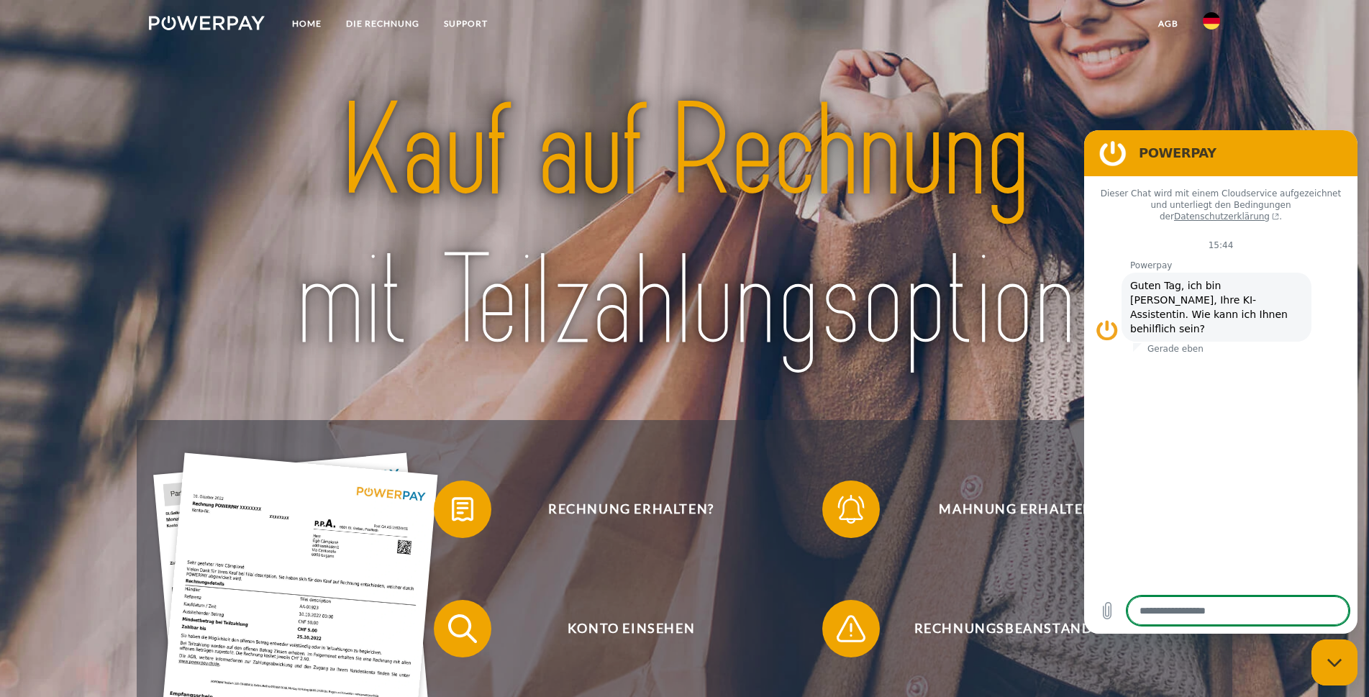
click at [1334, 655] on div "Messaging-Fenster schließen" at bounding box center [1334, 662] width 43 height 43
type textarea "*"
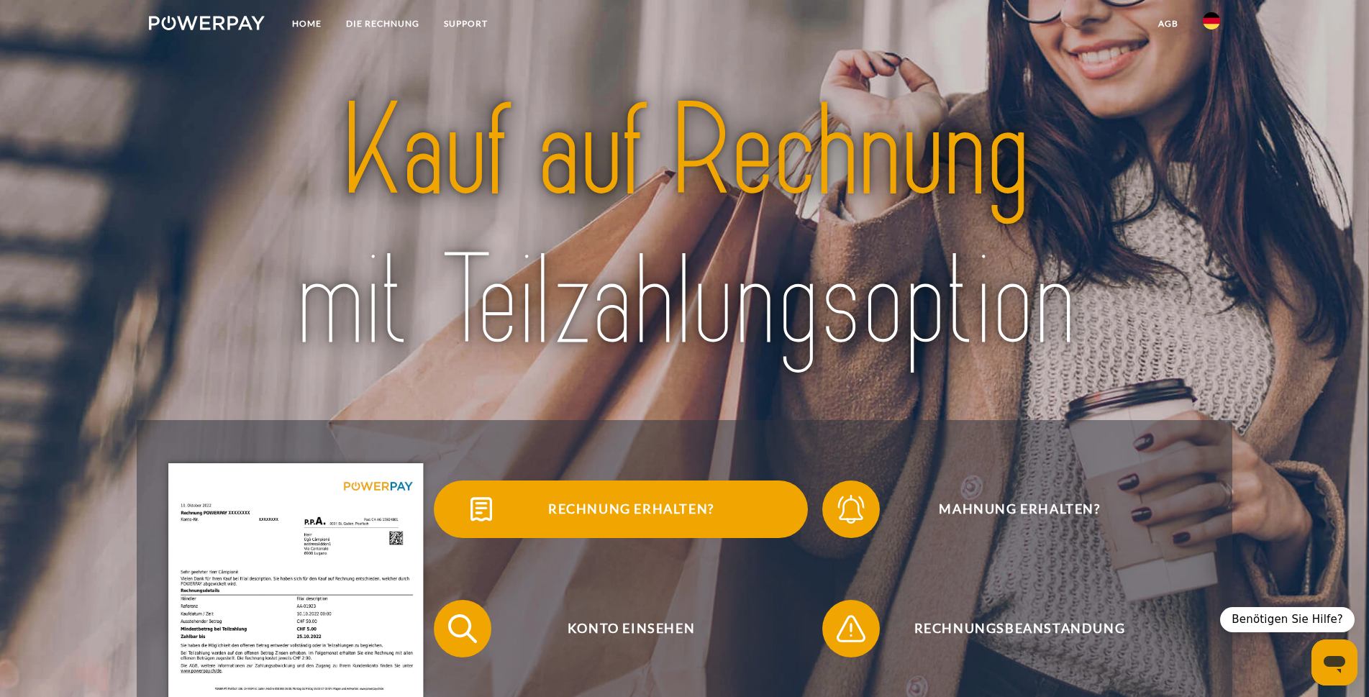
click at [640, 511] on span "Rechnung erhalten?" at bounding box center [631, 510] width 353 height 58
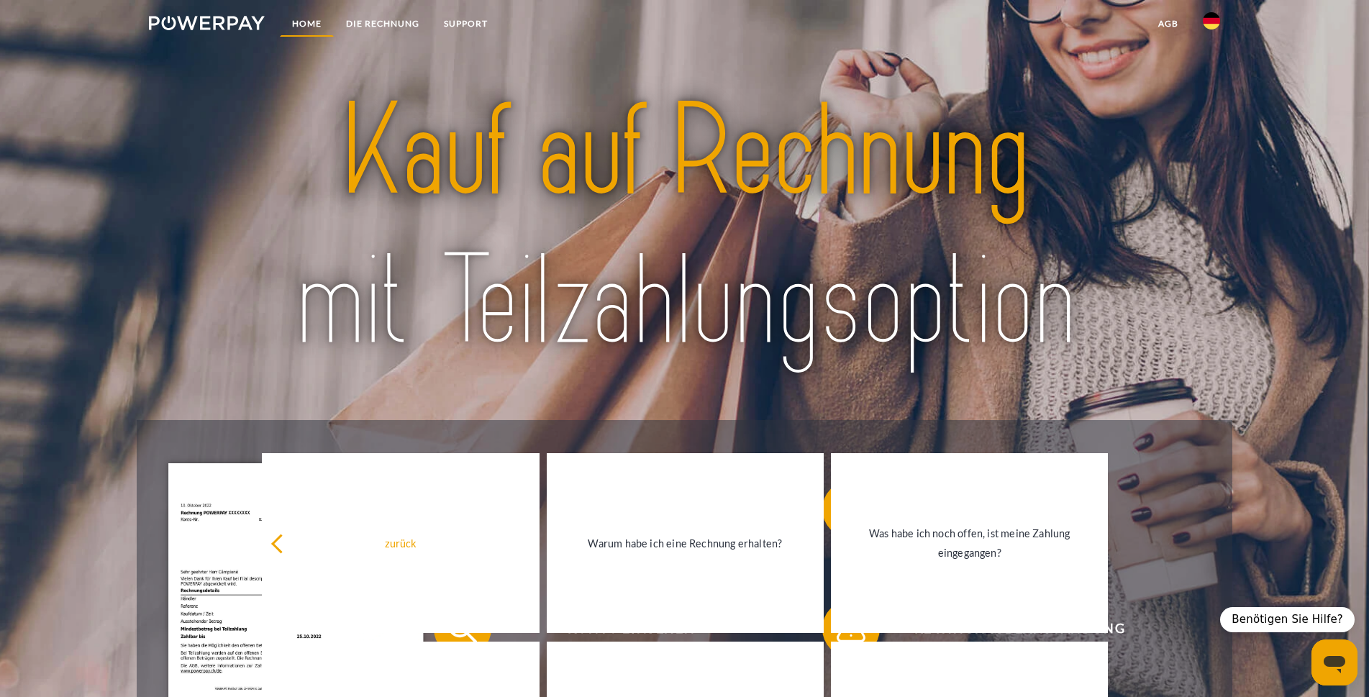
click at [308, 27] on link "Home" at bounding box center [307, 24] width 54 height 26
click at [1219, 23] on img at bounding box center [1211, 20] width 17 height 17
click at [1215, 18] on img at bounding box center [1211, 20] width 17 height 17
click at [309, 28] on link "Home" at bounding box center [307, 24] width 54 height 26
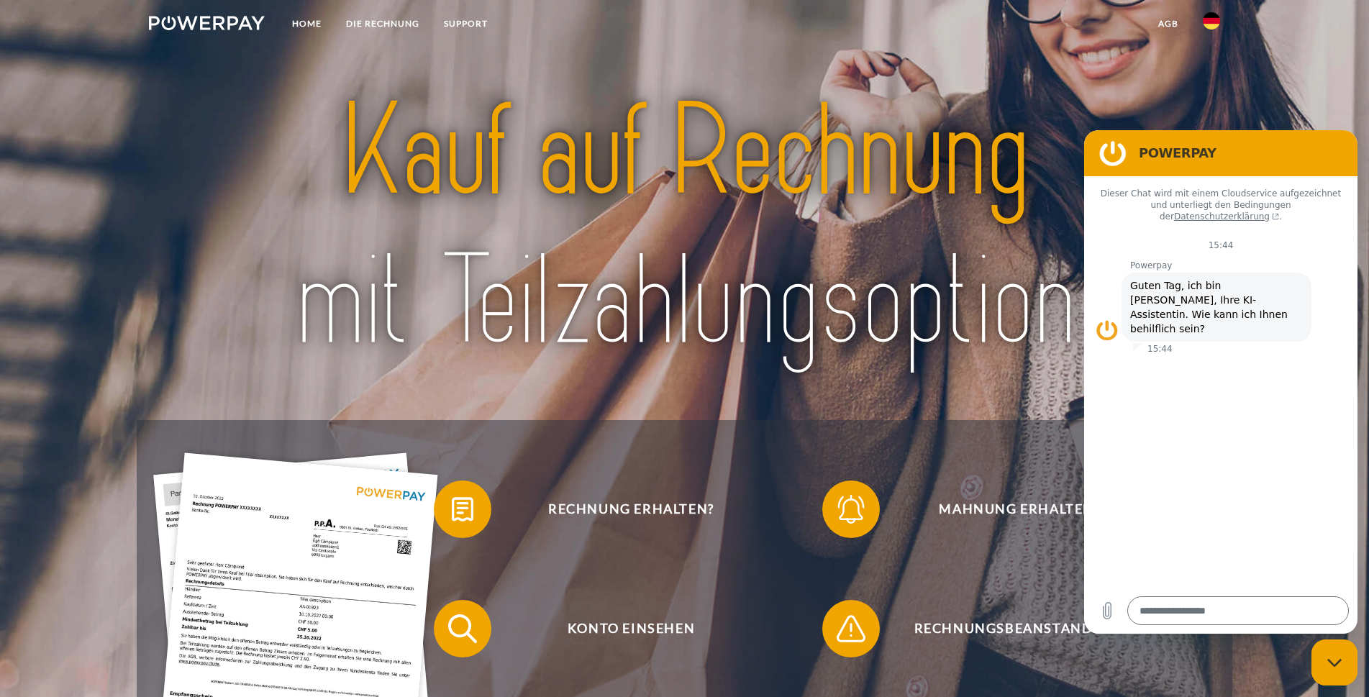
click at [1329, 663] on icon "Messaging-Fenster schließen" at bounding box center [1334, 662] width 15 height 9
type textarea "*"
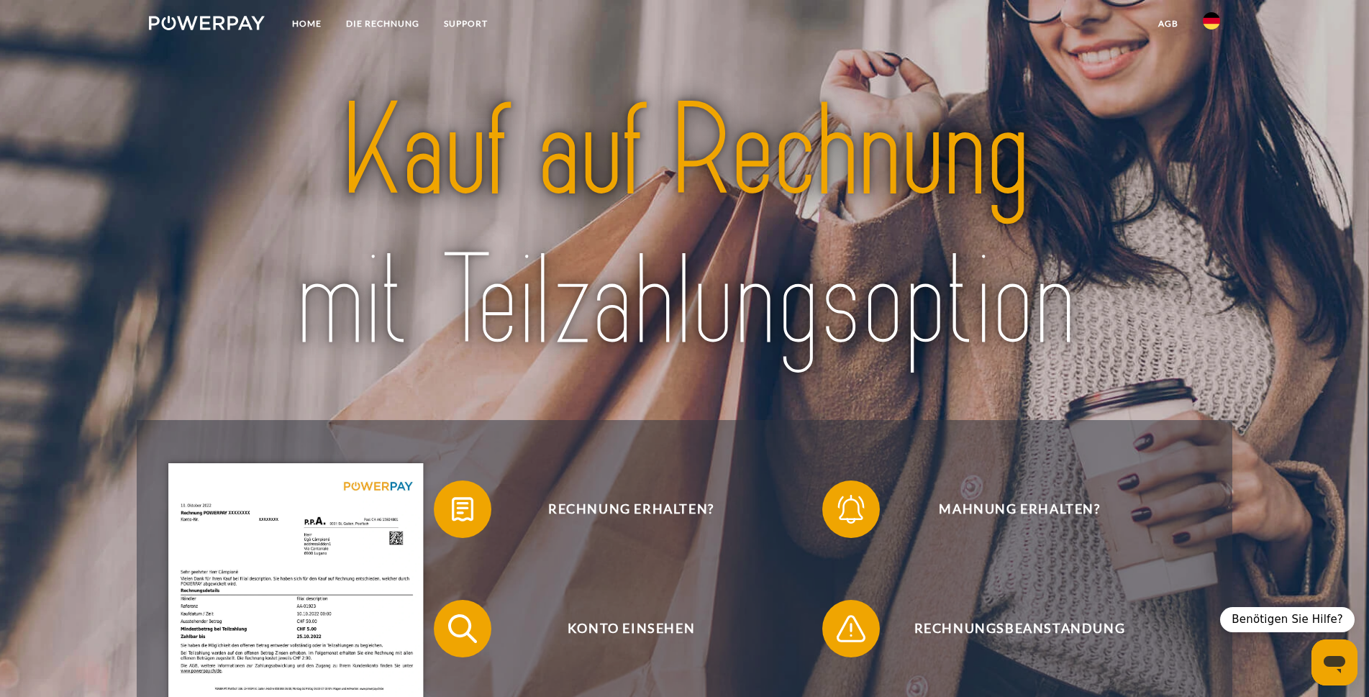
click at [1218, 31] on link at bounding box center [1212, 25] width 42 height 29
click at [1219, 145] on img at bounding box center [1211, 141] width 17 height 17
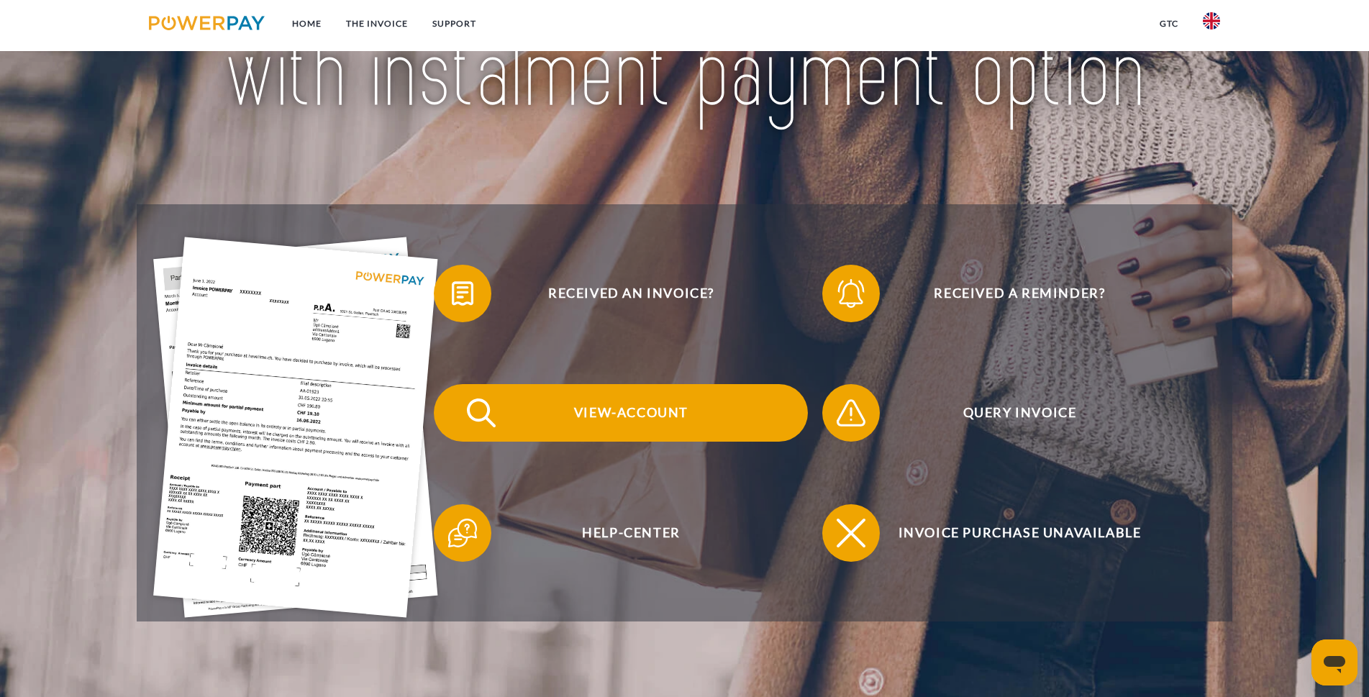
click at [582, 423] on span "View-Account" at bounding box center [631, 413] width 353 height 58
